Goal: Transaction & Acquisition: Download file/media

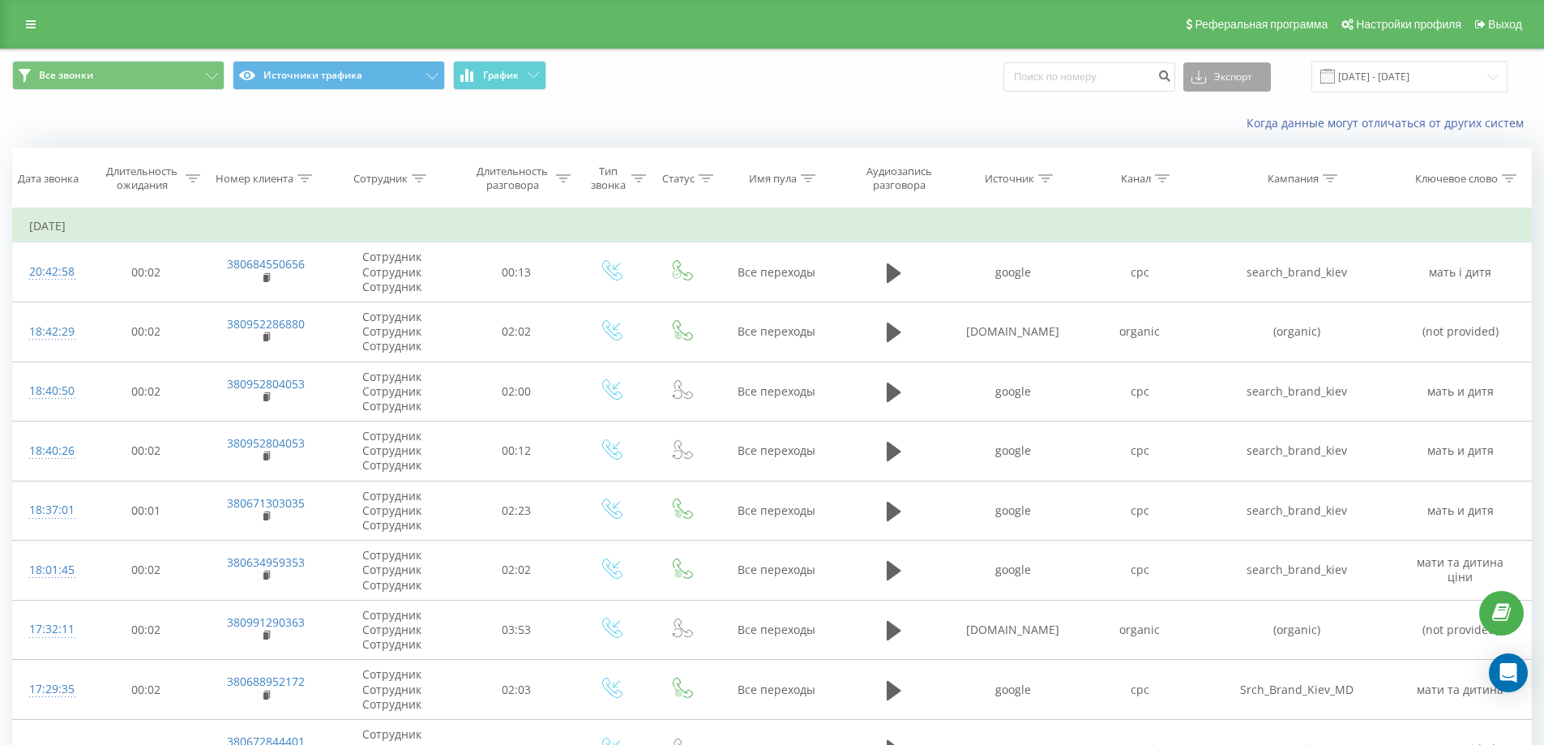
click at [1255, 84] on button "Экспорт" at bounding box center [1227, 76] width 88 height 29
click at [1365, 71] on input "[DATE] - [DATE]" at bounding box center [1409, 77] width 196 height 32
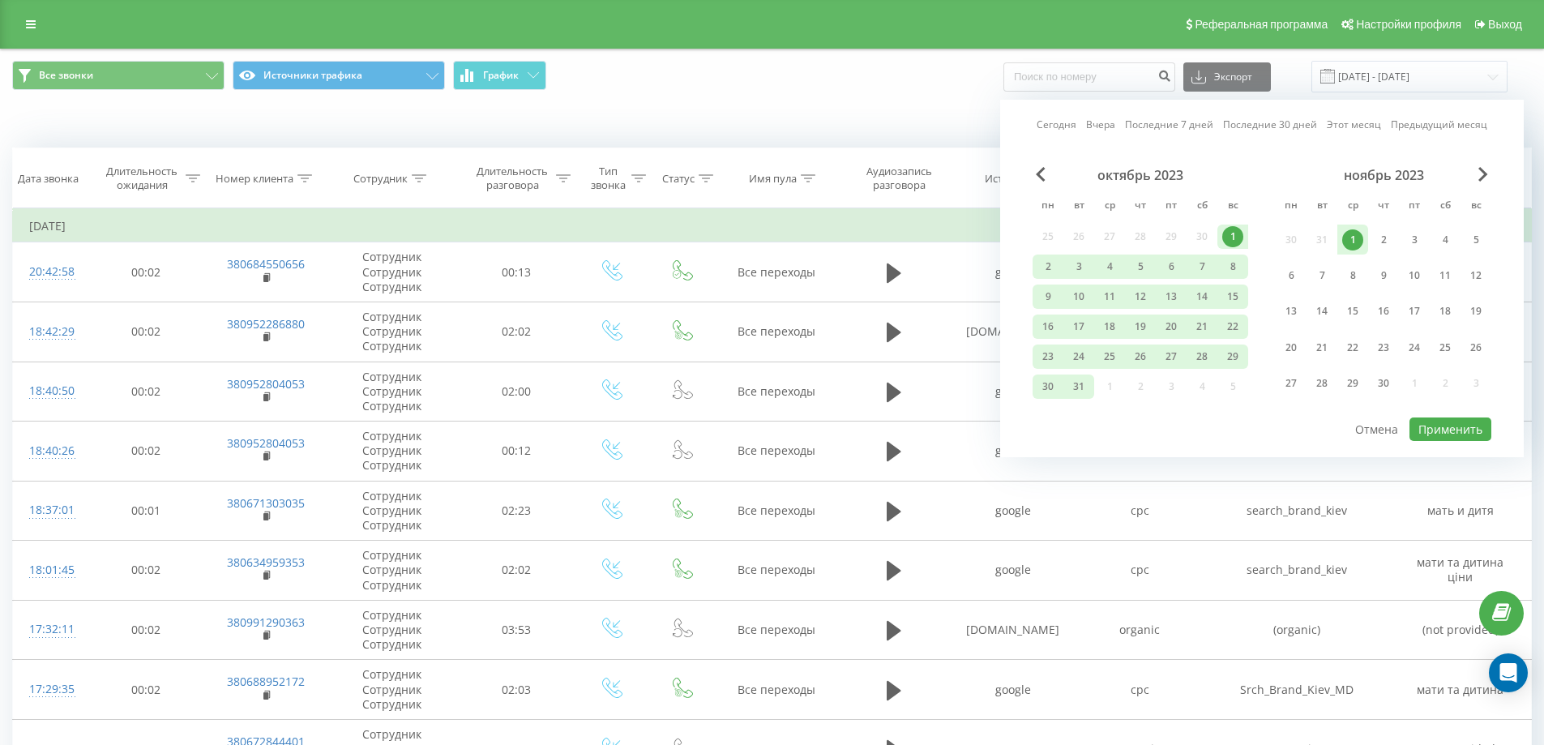
click at [1421, 173] on div "ноябрь 2023" at bounding box center [1384, 175] width 216 height 16
click at [1049, 120] on link "Сегодня" at bounding box center [1057, 124] width 40 height 15
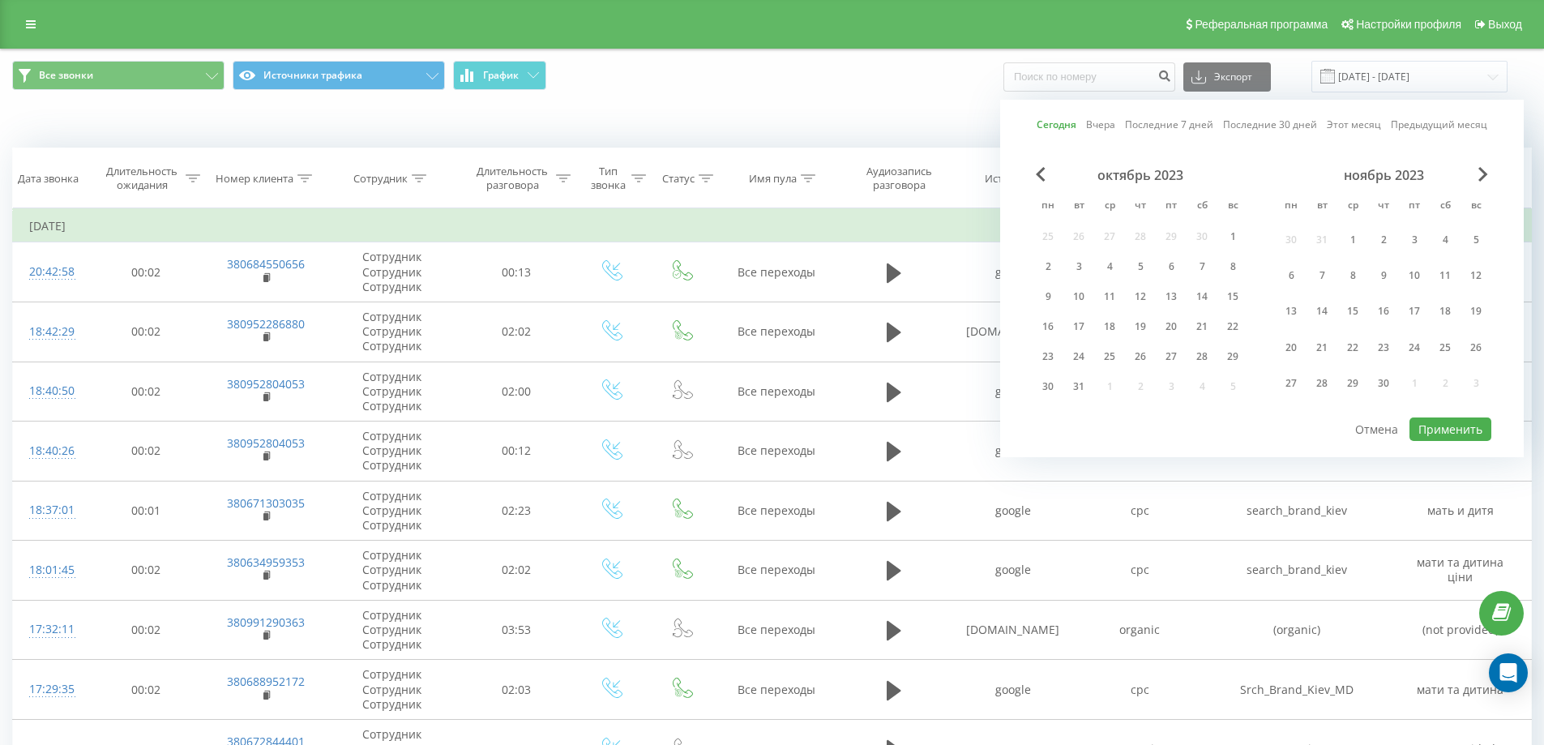
click at [1049, 120] on link "Сегодня" at bounding box center [1057, 124] width 40 height 15
click at [1106, 120] on link "Вчера" at bounding box center [1100, 124] width 29 height 15
click at [1106, 120] on link "Вчера" at bounding box center [1101, 124] width 30 height 15
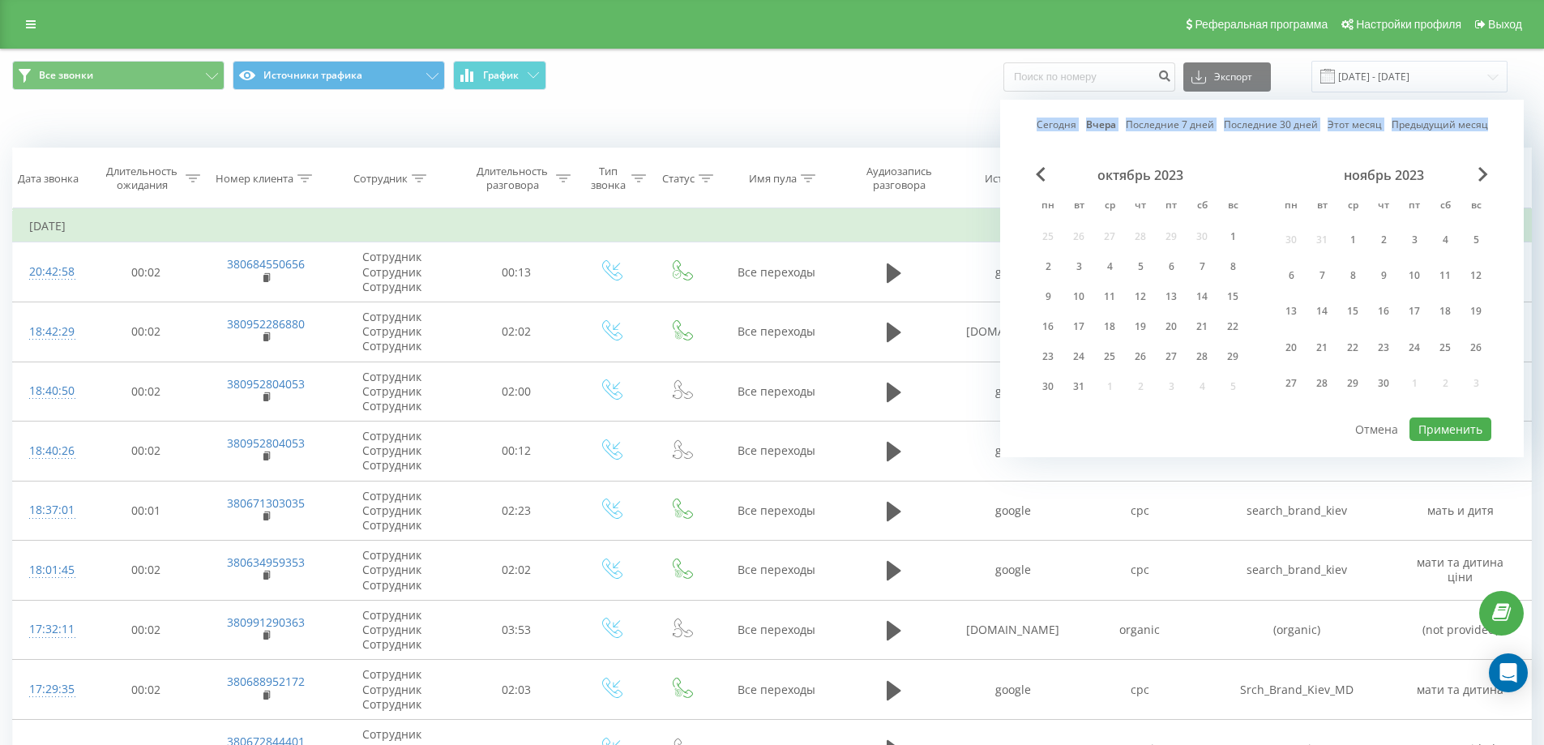
click at [1106, 120] on link "Вчера" at bounding box center [1101, 124] width 30 height 15
click at [1105, 123] on link "Вчера" at bounding box center [1101, 124] width 30 height 15
click at [1477, 177] on div "ноябрь 2023" at bounding box center [1384, 175] width 216 height 16
click at [1489, 172] on div "ноябрь 2023" at bounding box center [1384, 175] width 216 height 16
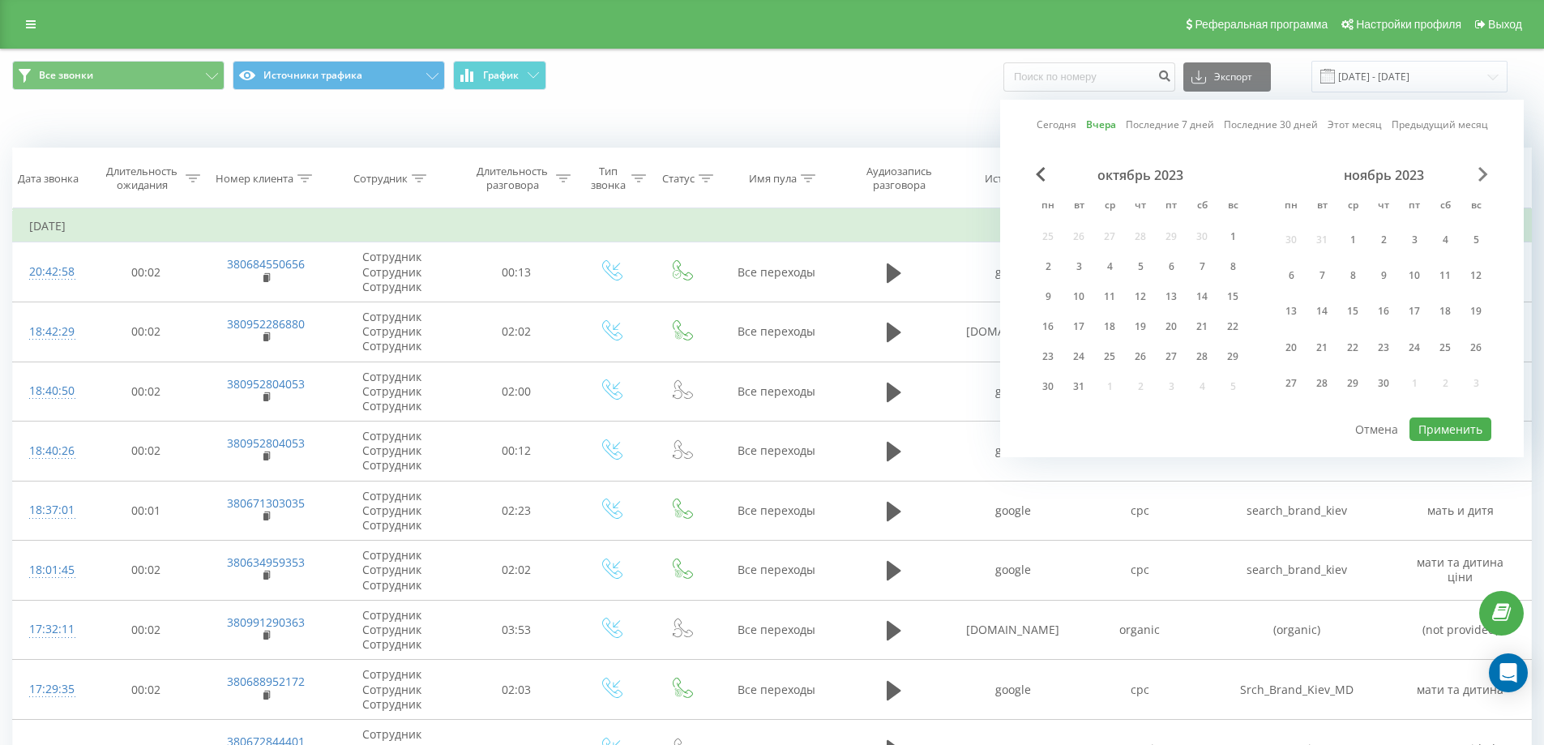
click at [1482, 173] on span "Next Month" at bounding box center [1483, 174] width 10 height 15
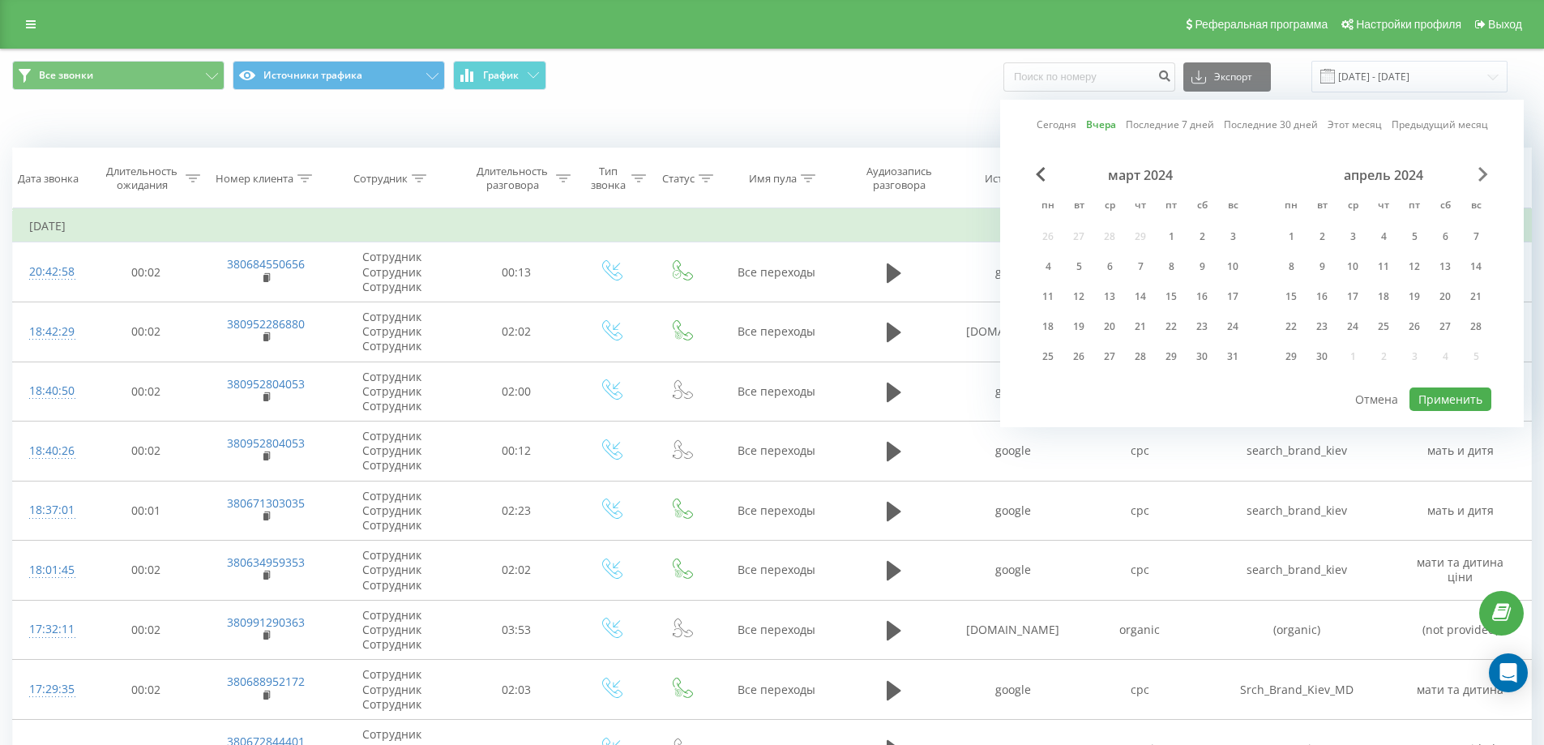
click at [1482, 173] on span "Next Month" at bounding box center [1483, 174] width 10 height 15
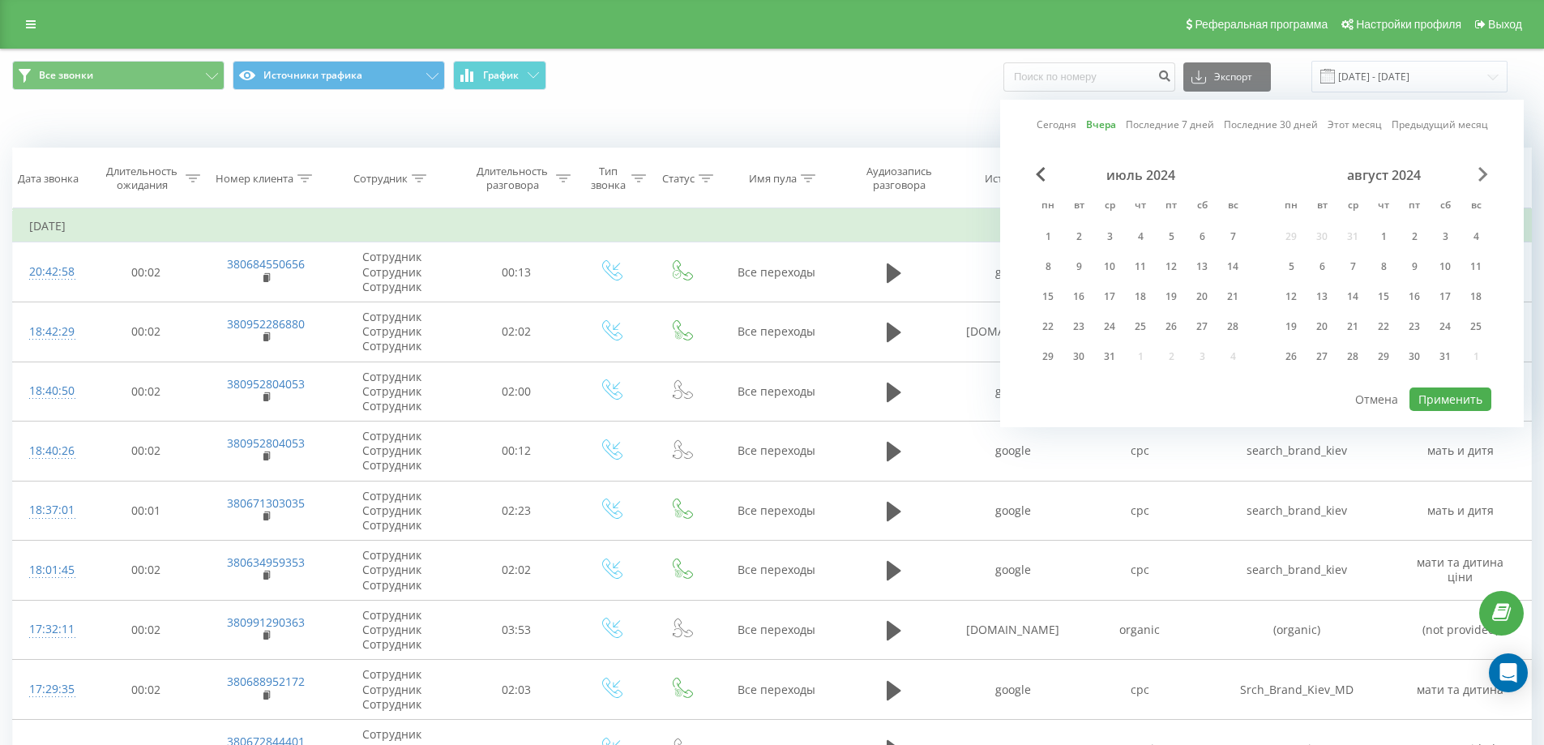
click at [1482, 173] on span "Next Month" at bounding box center [1483, 174] width 10 height 15
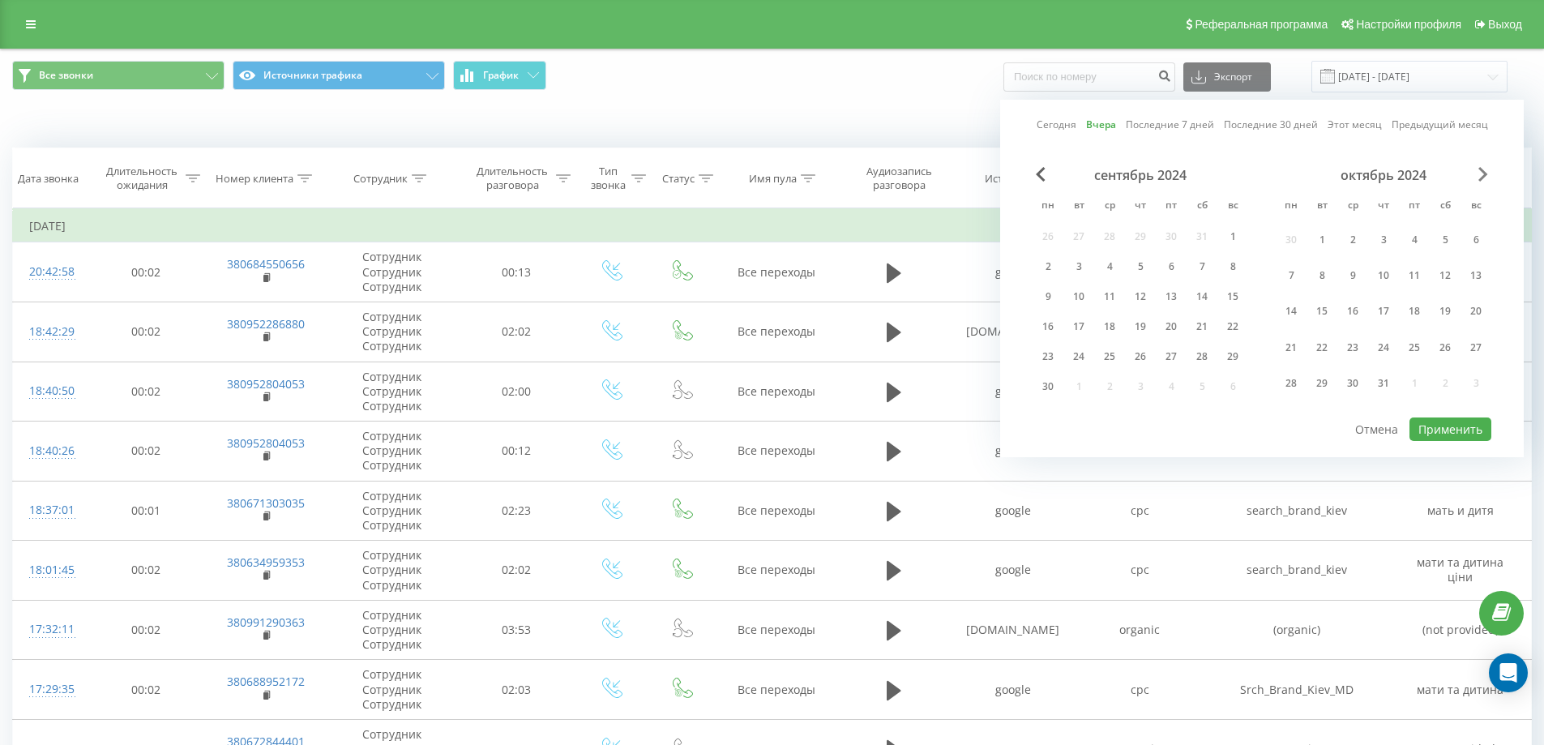
click at [1482, 173] on span "Next Month" at bounding box center [1483, 174] width 10 height 15
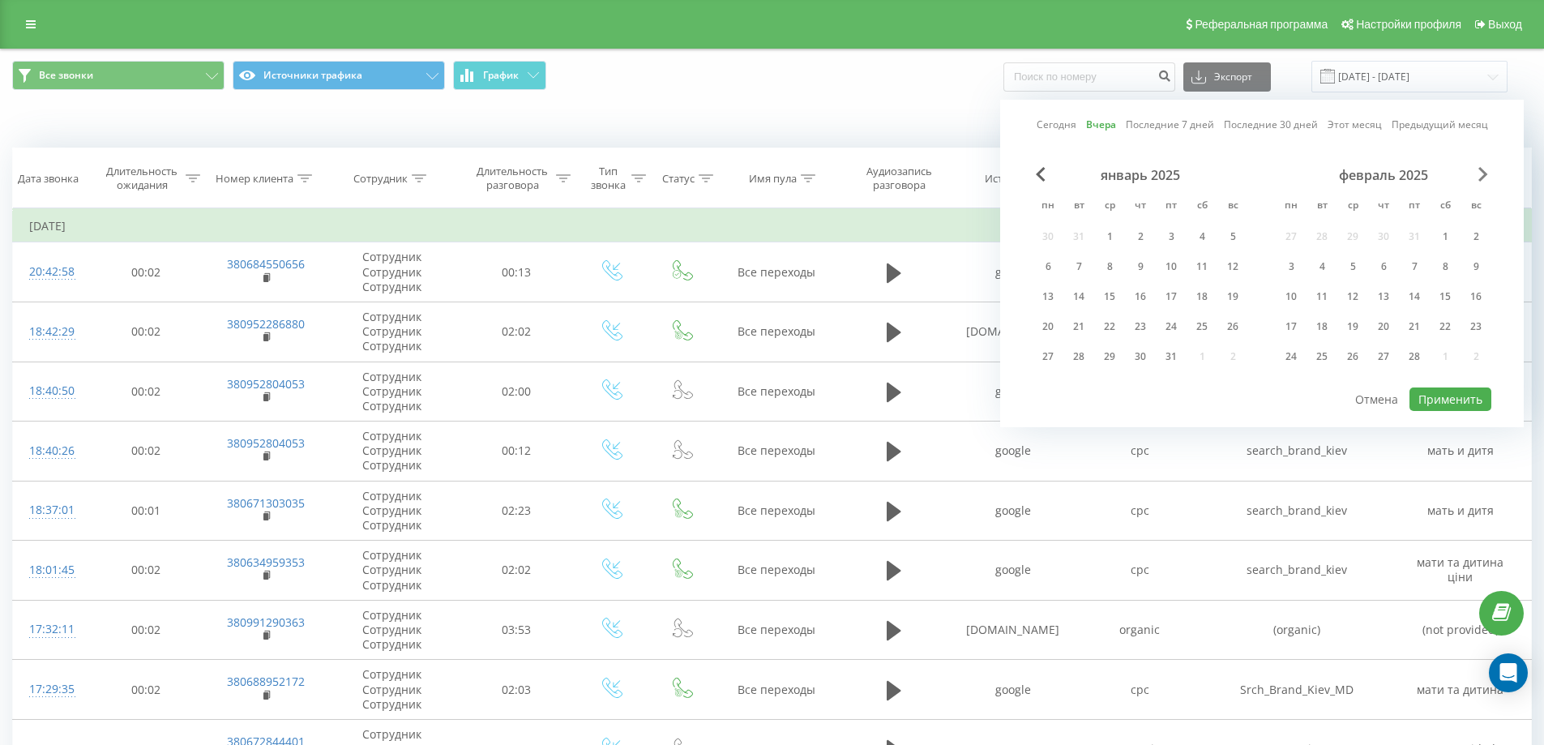
click at [1482, 173] on span "Next Month" at bounding box center [1483, 174] width 10 height 15
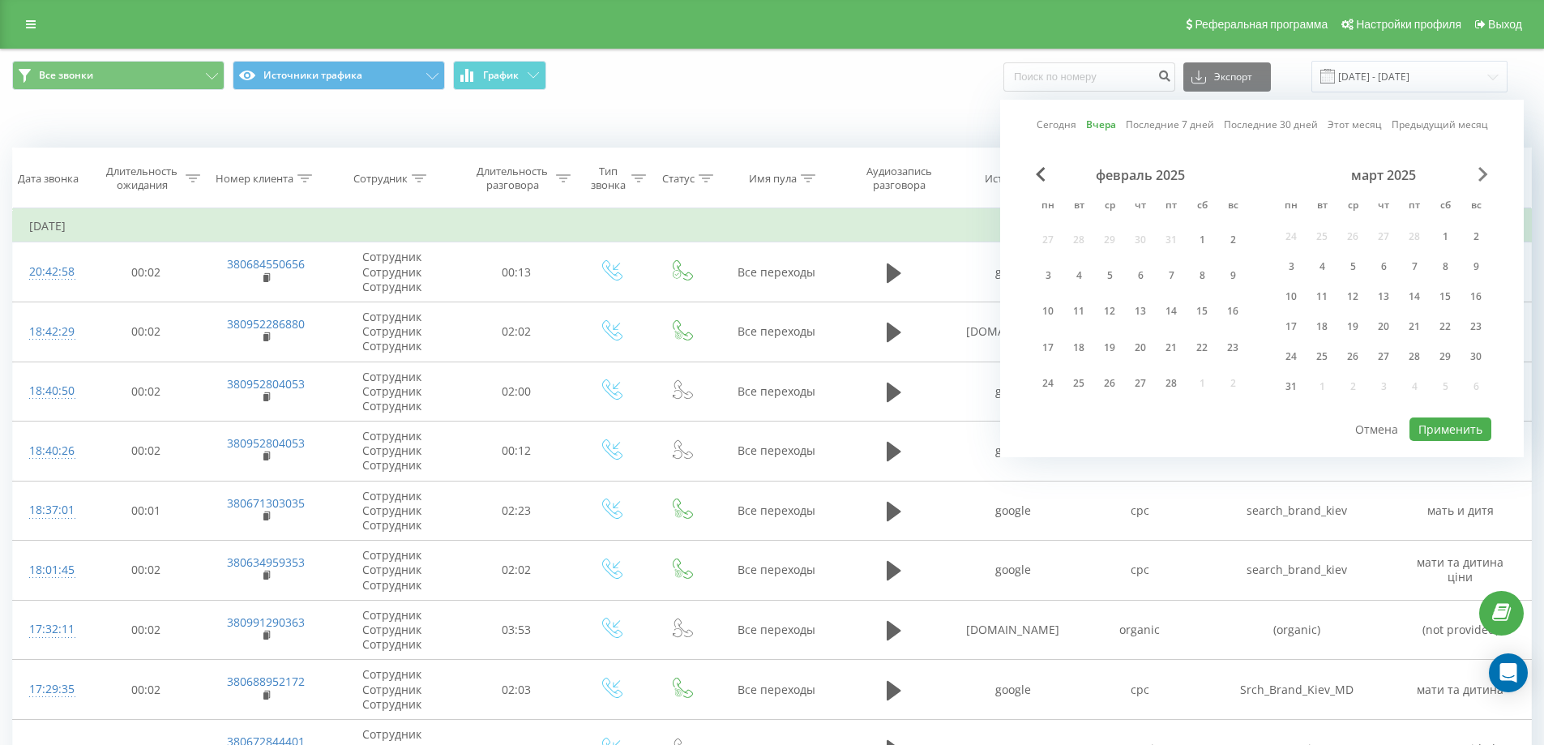
click at [1482, 173] on span "Next Month" at bounding box center [1483, 174] width 10 height 15
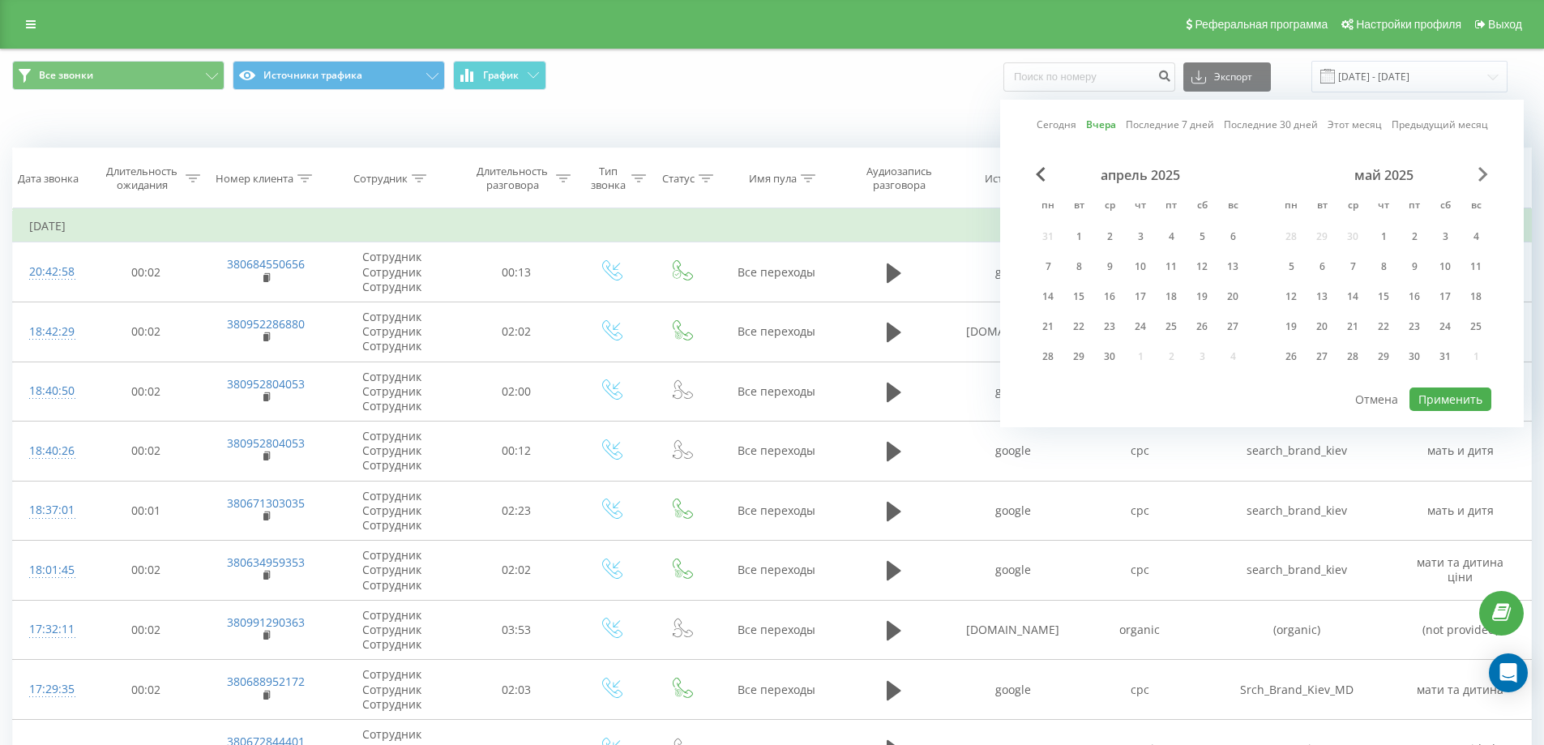
click at [1482, 173] on span "Next Month" at bounding box center [1483, 174] width 10 height 15
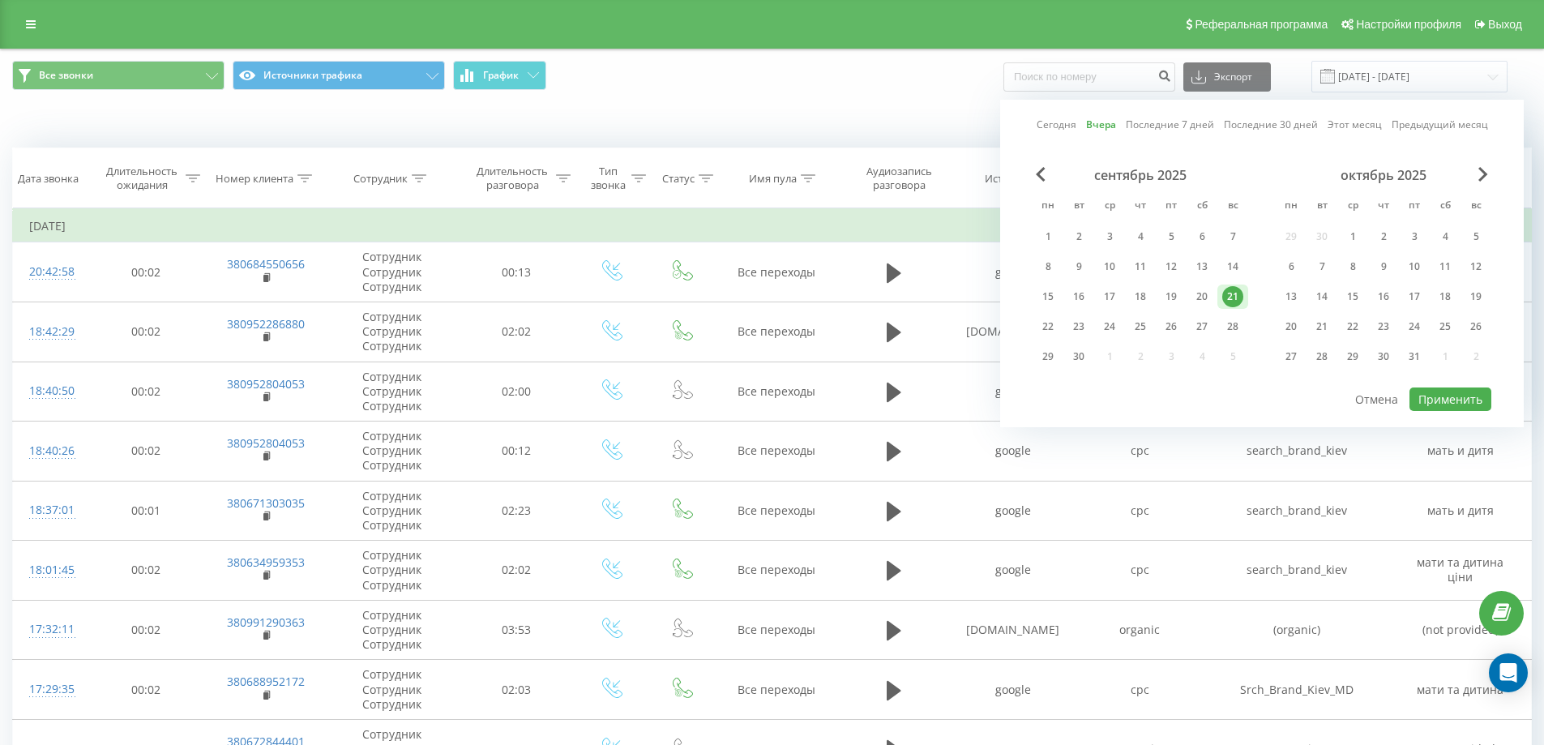
click at [1048, 178] on div "сентябрь 2025" at bounding box center [1140, 175] width 216 height 16
click at [1041, 178] on span "Previous Month" at bounding box center [1041, 174] width 10 height 15
click at [1296, 297] on div "15" at bounding box center [1290, 296] width 21 height 21
click at [1473, 296] on div "21" at bounding box center [1475, 296] width 21 height 21
click at [1471, 395] on button "Применить" at bounding box center [1450, 399] width 82 height 24
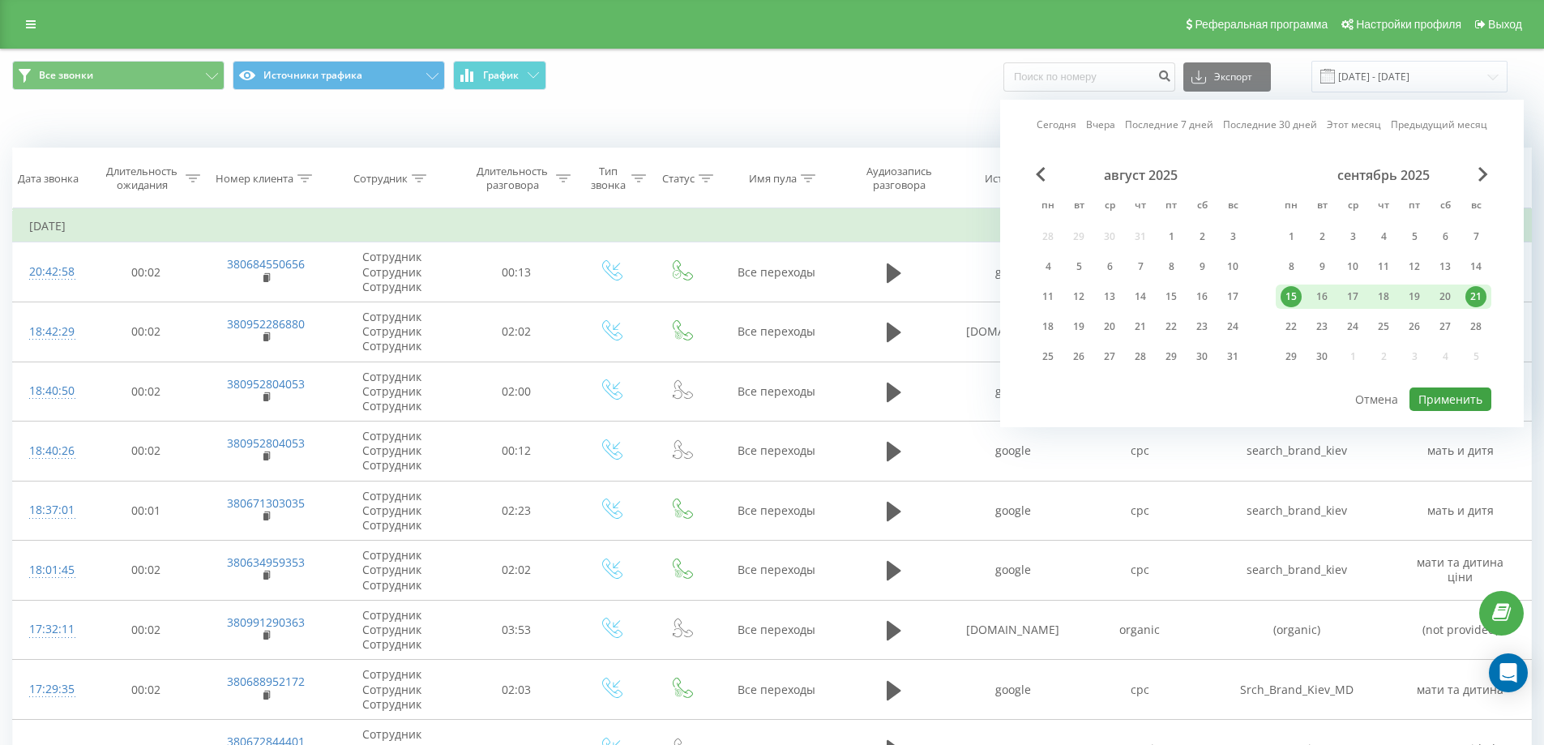
type input "[DATE] - [DATE]"
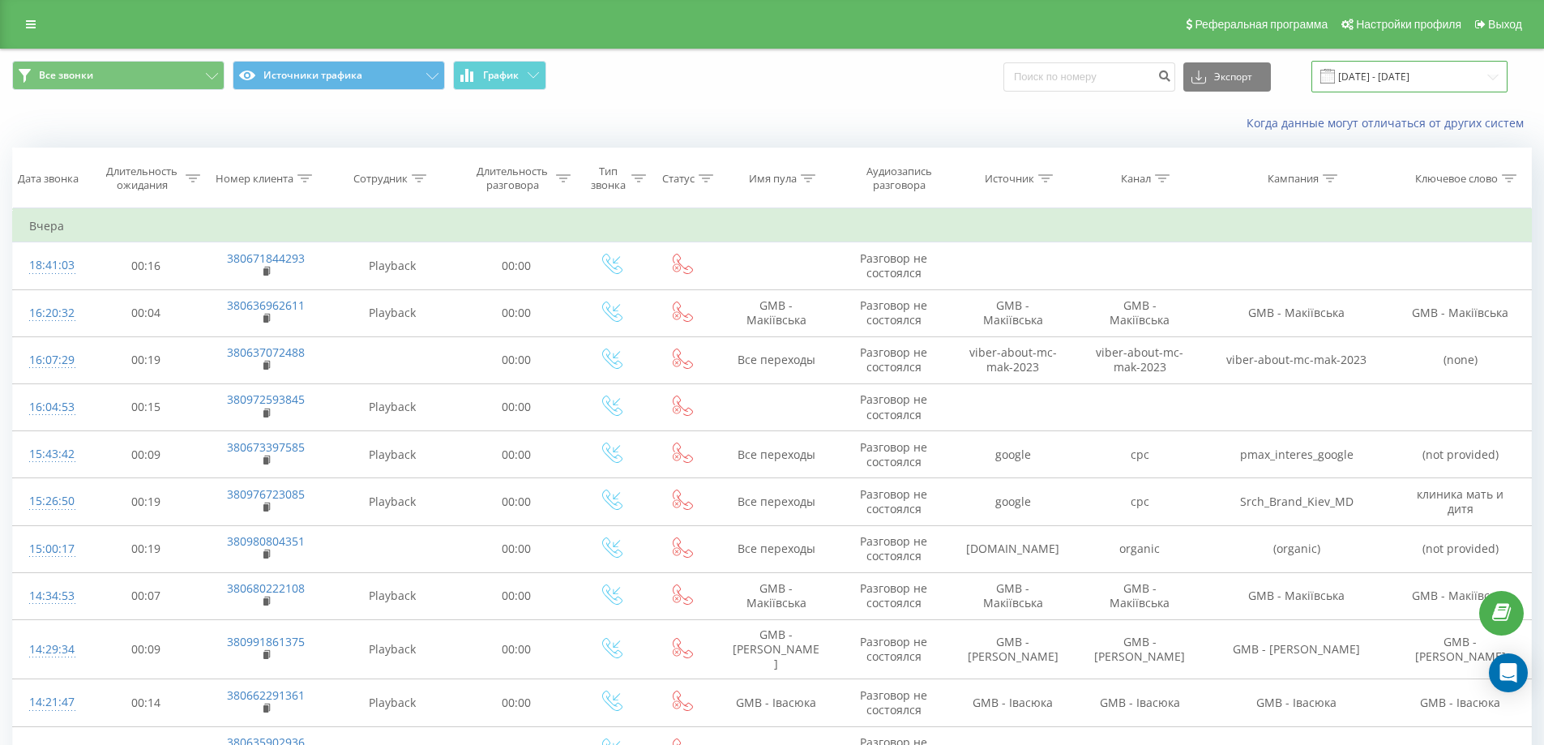
click at [1396, 66] on input "[DATE] - [DATE]" at bounding box center [1409, 77] width 196 height 32
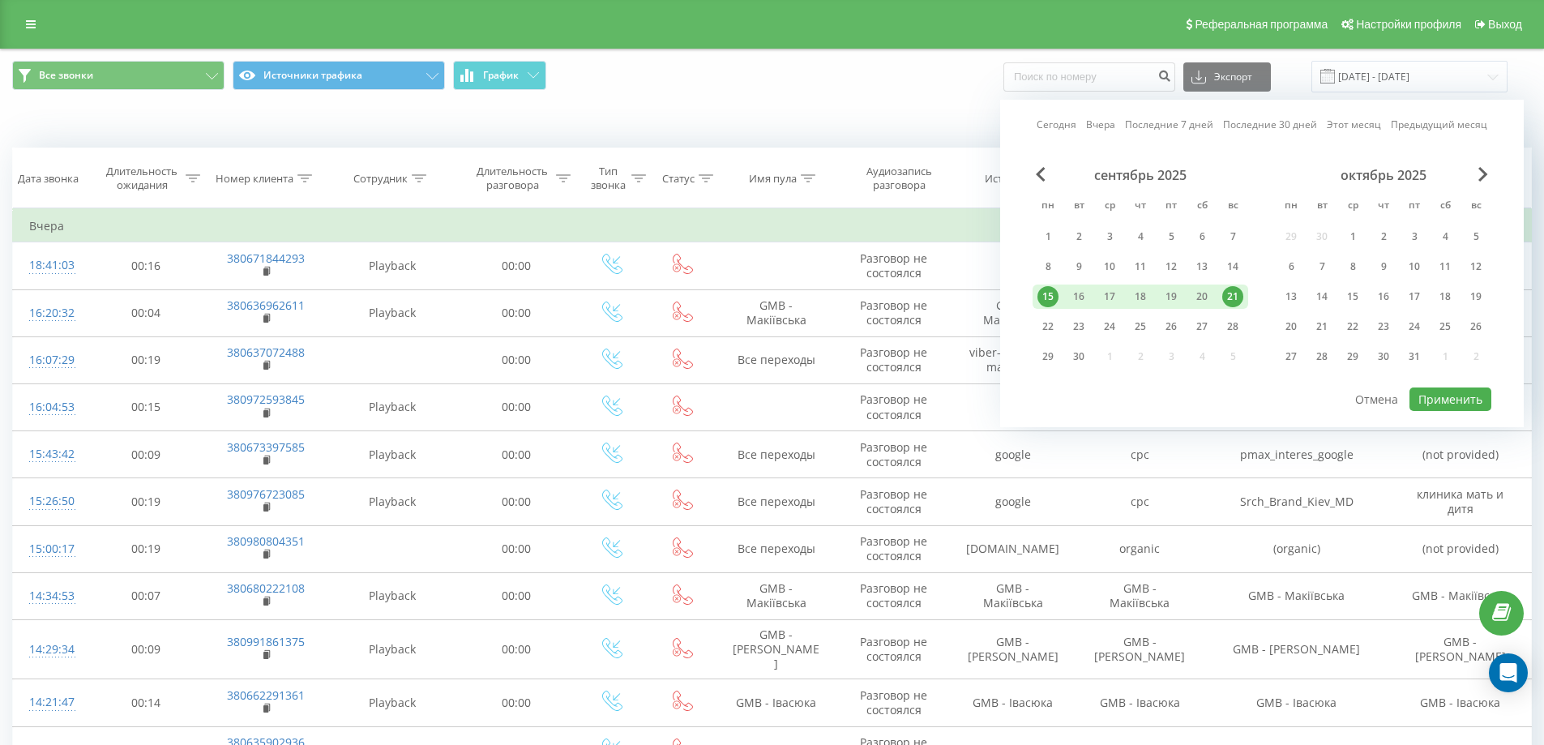
click at [941, 112] on div "Когда данные могут отличаться от других систем" at bounding box center [772, 123] width 1542 height 39
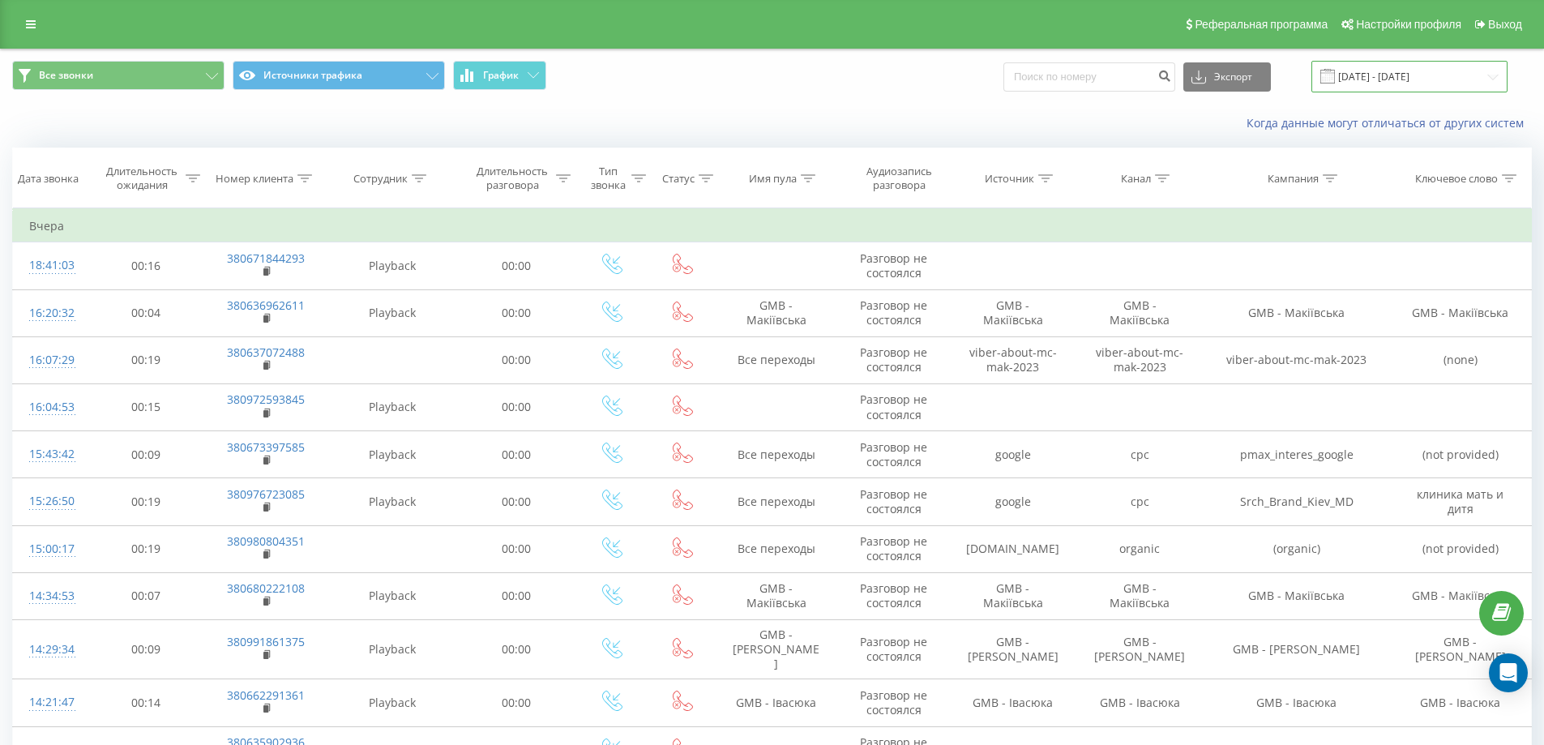
click at [1434, 84] on input "[DATE] - [DATE]" at bounding box center [1409, 77] width 196 height 32
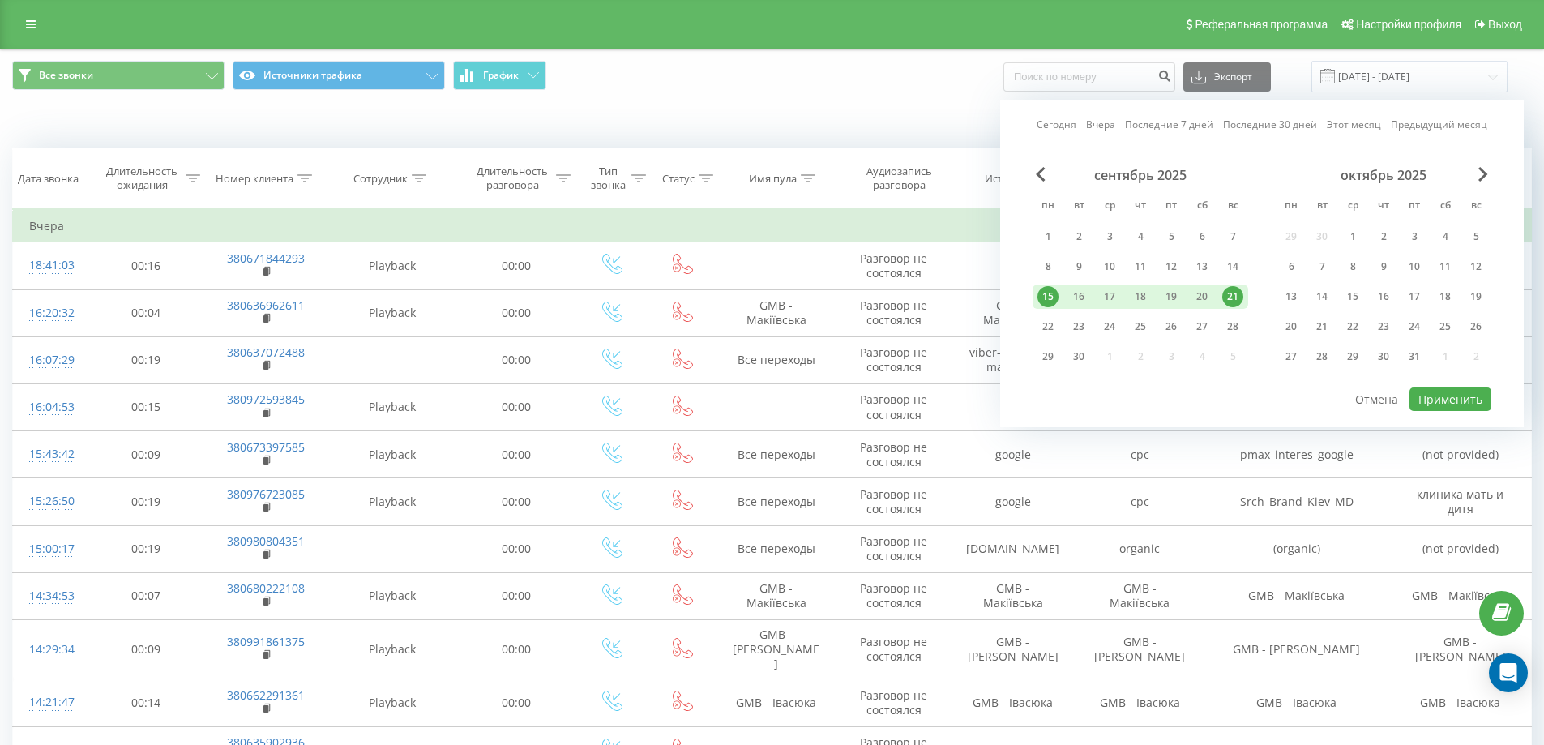
click at [878, 88] on div "Все звонки Источники трафика График Экспорт .csv .xls .xlsx [DATE] - [DATE] [DA…" at bounding box center [772, 77] width 1520 height 32
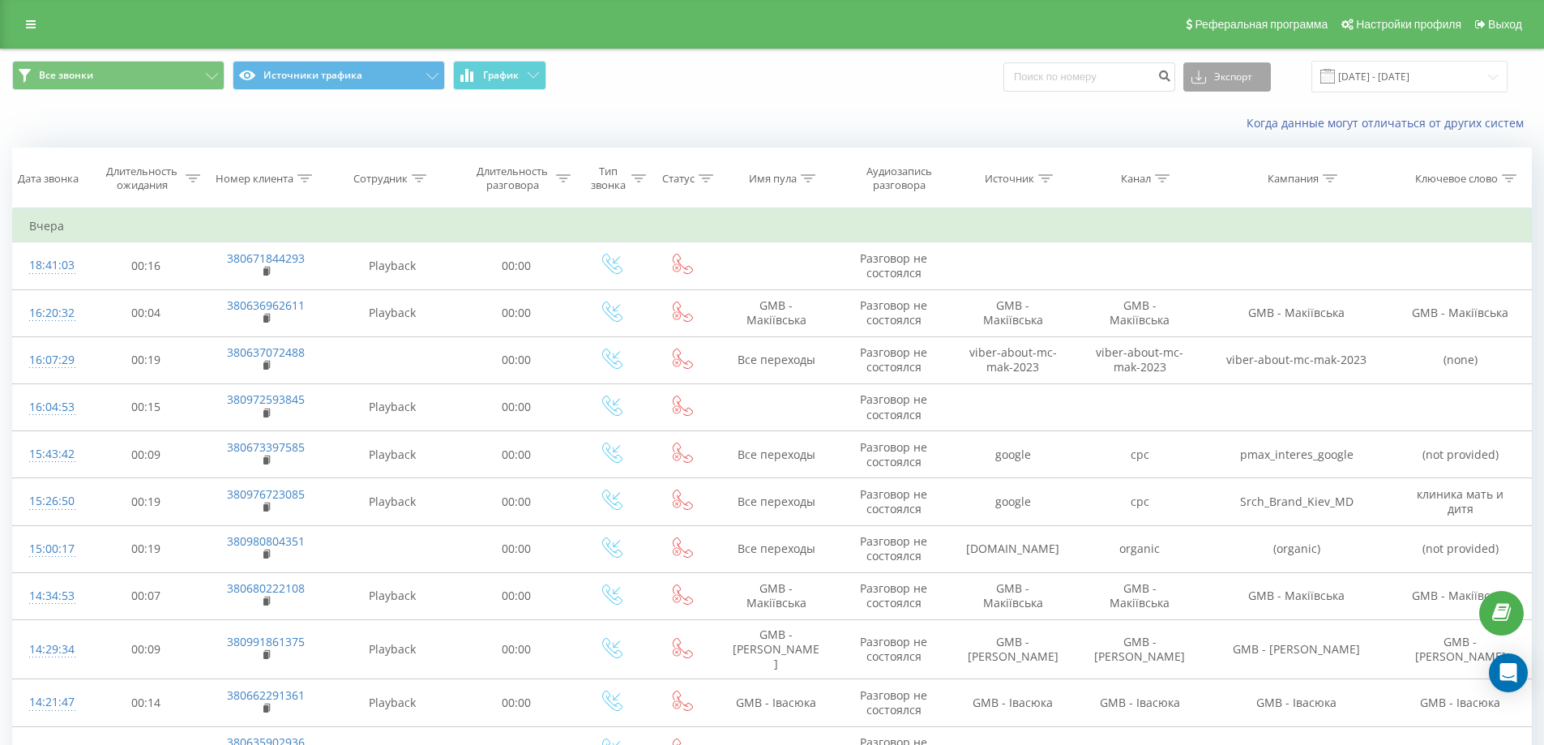
click at [1241, 68] on button "Экспорт" at bounding box center [1227, 76] width 88 height 29
click at [1221, 160] on span ".xlsx" at bounding box center [1209, 164] width 24 height 15
